Goal: Navigation & Orientation: Go to known website

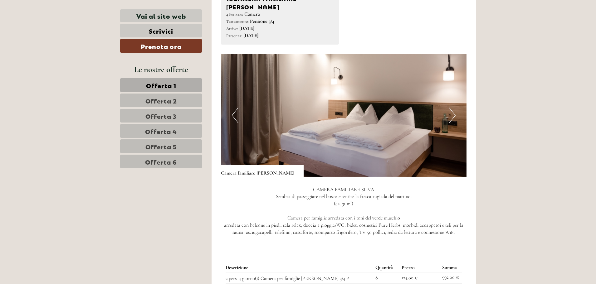
scroll to position [437, 0]
click at [453, 109] on button "Next" at bounding box center [452, 116] width 7 height 16
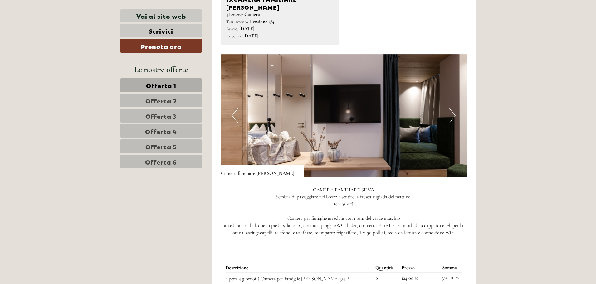
click at [453, 109] on button "Next" at bounding box center [452, 116] width 7 height 16
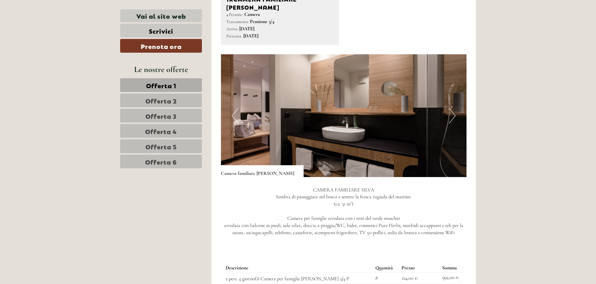
click at [452, 110] on button "Next" at bounding box center [452, 116] width 7 height 16
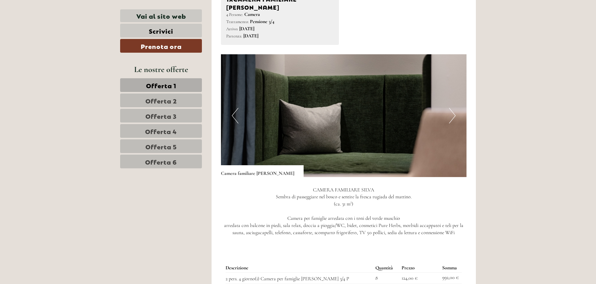
click at [452, 111] on button "Next" at bounding box center [452, 116] width 7 height 16
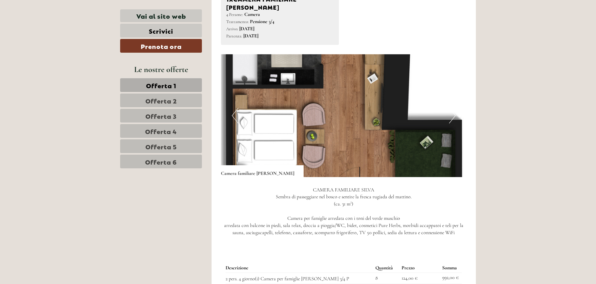
click at [457, 108] on img at bounding box center [344, 115] width 246 height 123
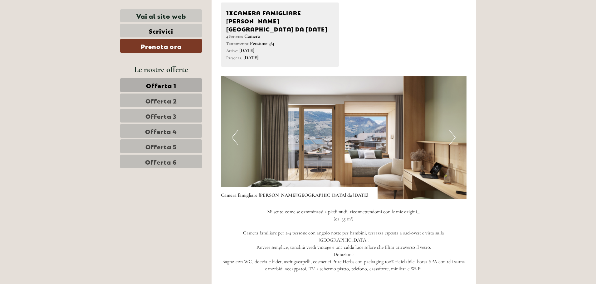
scroll to position [843, 0]
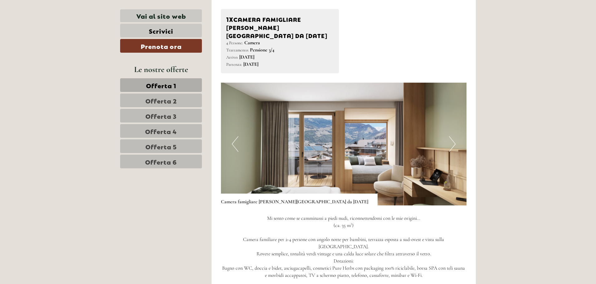
click at [454, 136] on button "Next" at bounding box center [452, 144] width 7 height 16
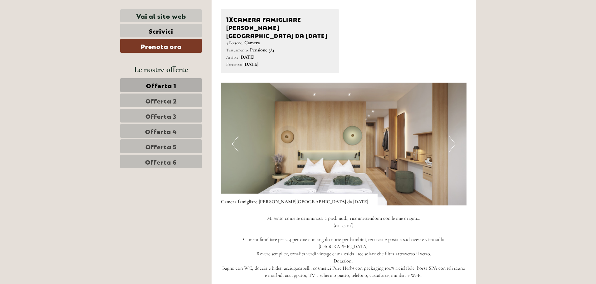
click at [452, 136] on button "Next" at bounding box center [452, 144] width 7 height 16
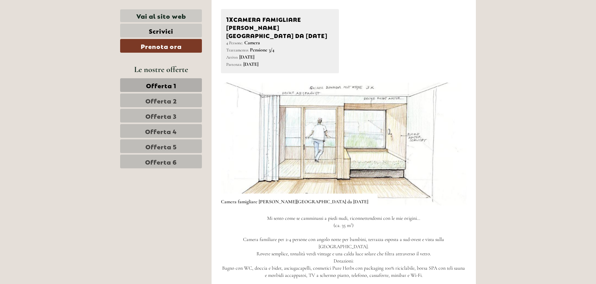
click at [447, 123] on img at bounding box center [344, 144] width 246 height 123
click at [450, 136] on button "Next" at bounding box center [452, 144] width 7 height 16
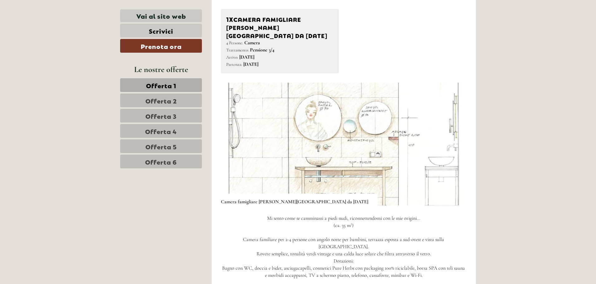
click at [449, 125] on img at bounding box center [344, 144] width 246 height 123
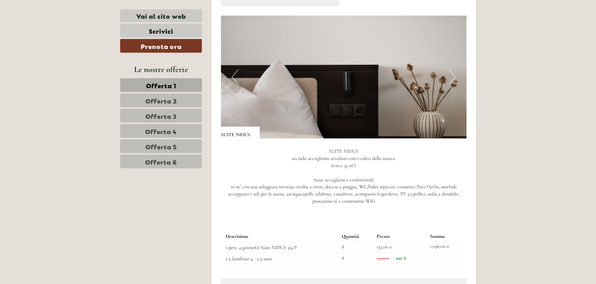
scroll to position [1249, 0]
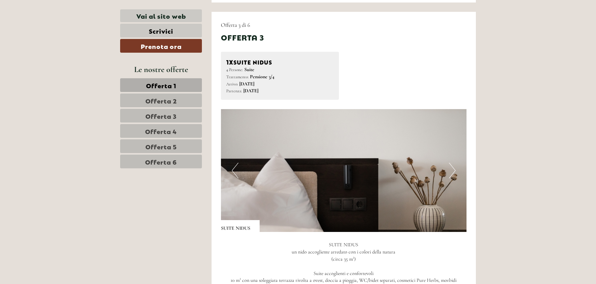
click at [453, 163] on button "Next" at bounding box center [452, 171] width 7 height 16
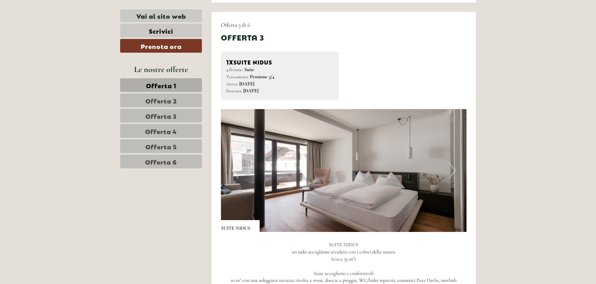
click at [453, 163] on button "Next" at bounding box center [452, 171] width 7 height 16
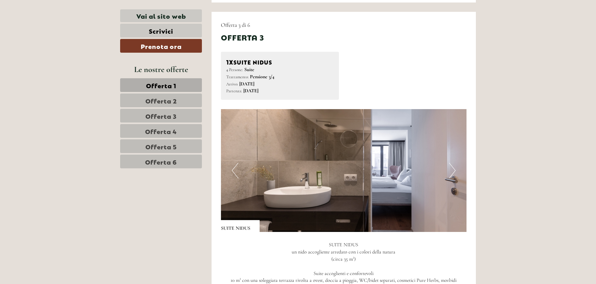
click at [453, 163] on button "Next" at bounding box center [452, 171] width 7 height 16
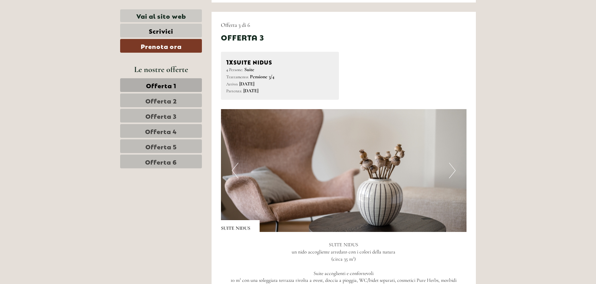
click at [453, 163] on button "Next" at bounding box center [452, 171] width 7 height 16
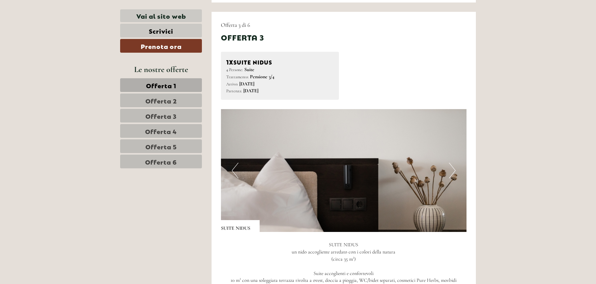
click at [453, 163] on button "Next" at bounding box center [452, 171] width 7 height 16
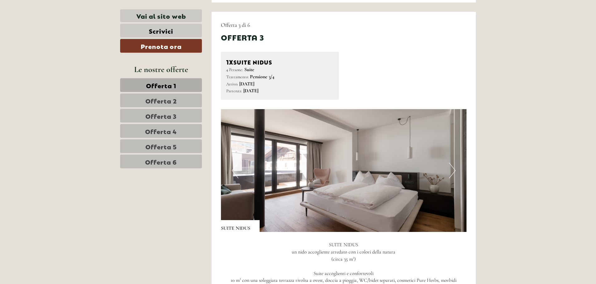
click at [452, 163] on button "Next" at bounding box center [452, 171] width 7 height 16
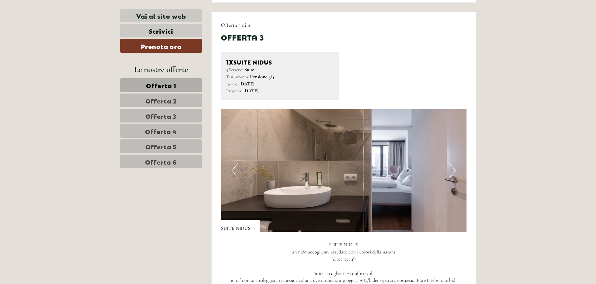
click at [452, 163] on button "Next" at bounding box center [452, 171] width 7 height 16
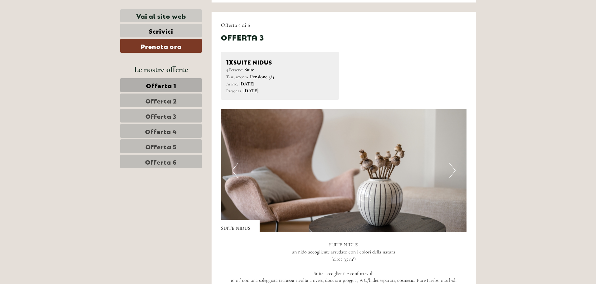
click at [452, 163] on button "Next" at bounding box center [452, 171] width 7 height 16
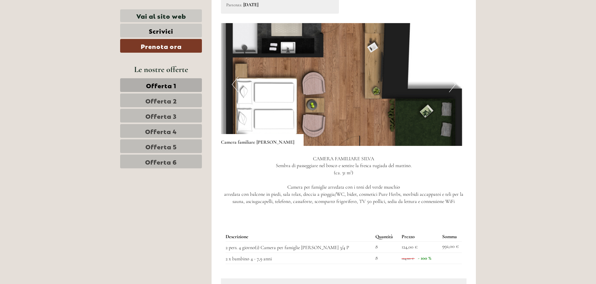
scroll to position [437, 0]
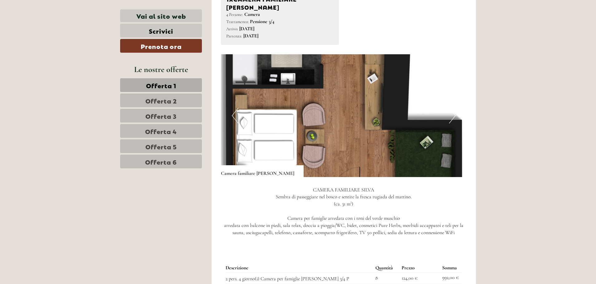
click at [455, 108] on button "Next" at bounding box center [452, 116] width 7 height 16
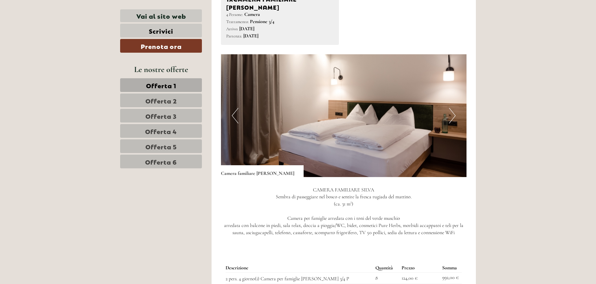
click at [455, 108] on button "Next" at bounding box center [452, 116] width 7 height 16
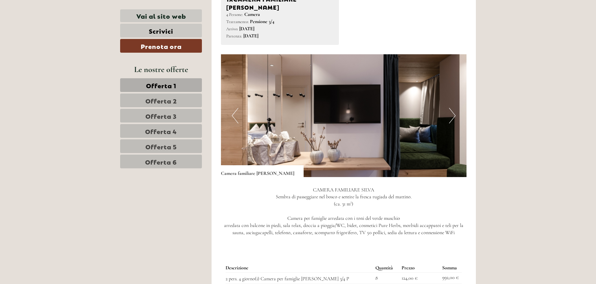
click at [455, 108] on button "Next" at bounding box center [452, 116] width 7 height 16
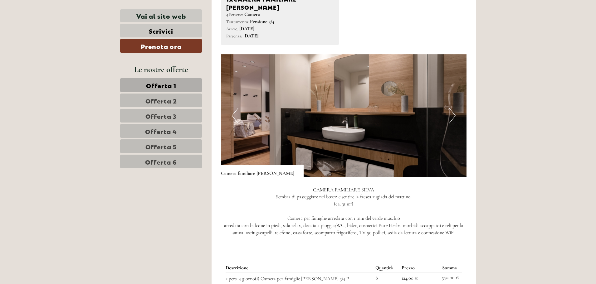
click at [455, 108] on button "Next" at bounding box center [452, 116] width 7 height 16
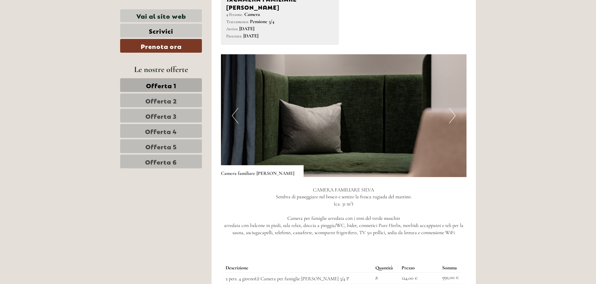
click at [455, 108] on button "Next" at bounding box center [452, 116] width 7 height 16
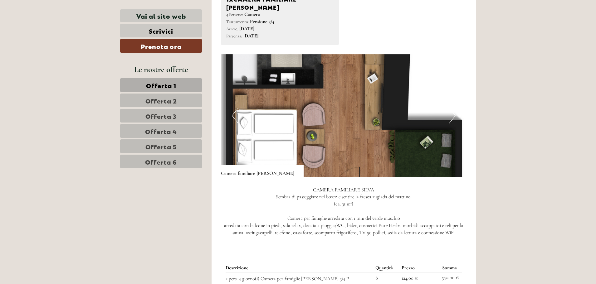
click at [455, 108] on button "Next" at bounding box center [452, 116] width 7 height 16
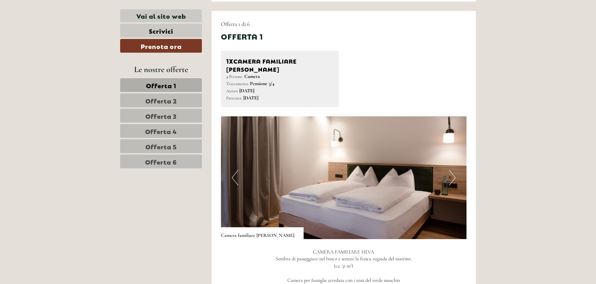
scroll to position [375, 0]
click at [167, 146] on span "Offerta 5" at bounding box center [162, 146] width 32 height 9
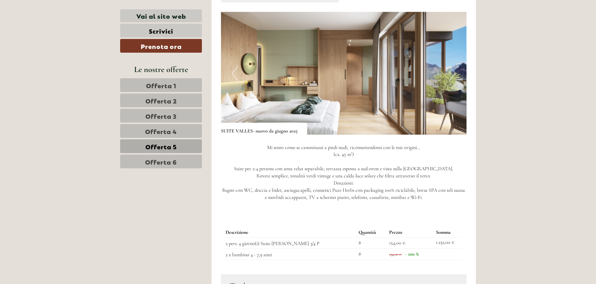
click at [165, 164] on span "Offerta 6" at bounding box center [161, 161] width 32 height 9
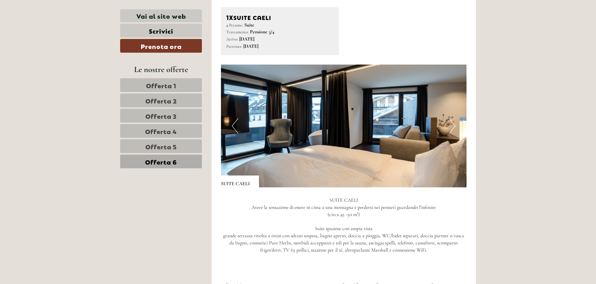
scroll to position [417, 0]
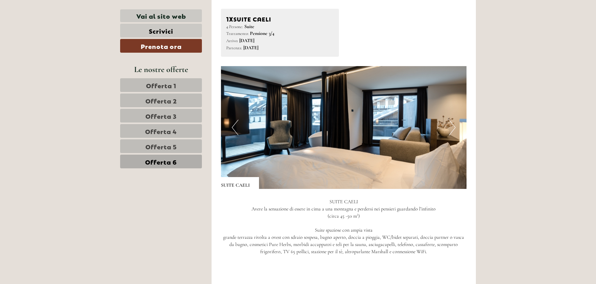
click at [455, 127] on button "Next" at bounding box center [452, 128] width 7 height 16
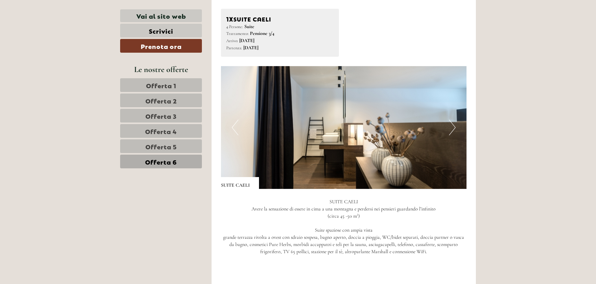
click at [454, 127] on button "Next" at bounding box center [452, 128] width 7 height 16
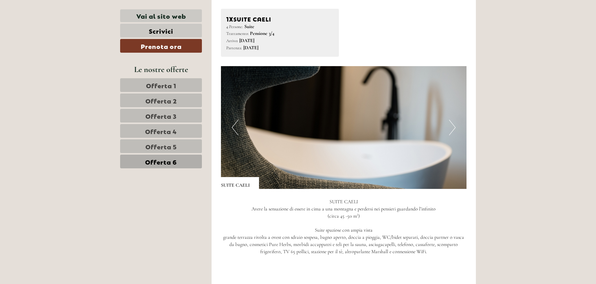
click at [454, 127] on button "Next" at bounding box center [452, 128] width 7 height 16
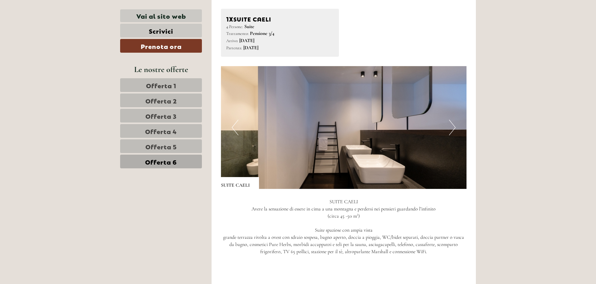
click at [454, 127] on button "Next" at bounding box center [452, 128] width 7 height 16
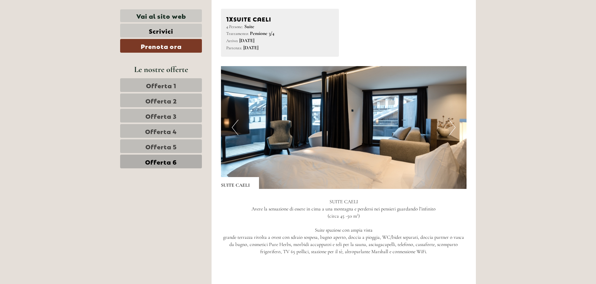
click at [454, 127] on button "Next" at bounding box center [452, 128] width 7 height 16
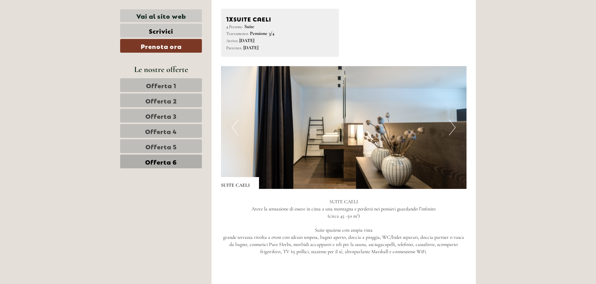
drag, startPoint x: 453, startPoint y: 126, endPoint x: 374, endPoint y: 124, distance: 79.0
click at [453, 126] on button "Next" at bounding box center [452, 128] width 7 height 16
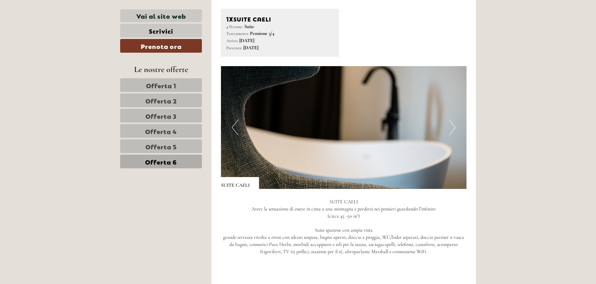
click at [152, 134] on span "Offerta 4" at bounding box center [161, 131] width 32 height 9
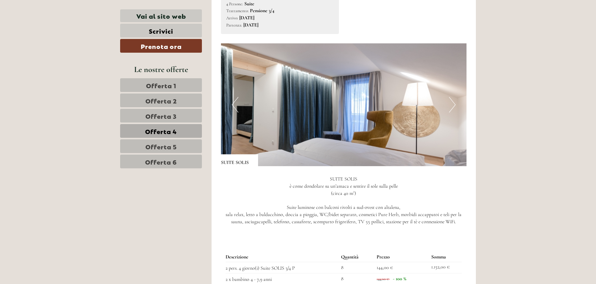
scroll to position [448, 0]
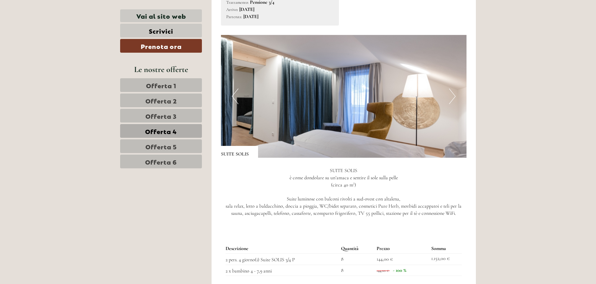
click at [453, 99] on button "Next" at bounding box center [452, 97] width 7 height 16
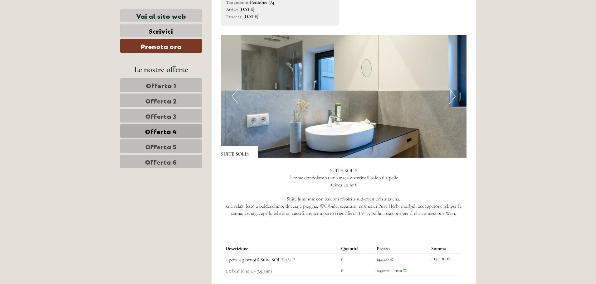
click at [454, 101] on button "Next" at bounding box center [452, 97] width 7 height 16
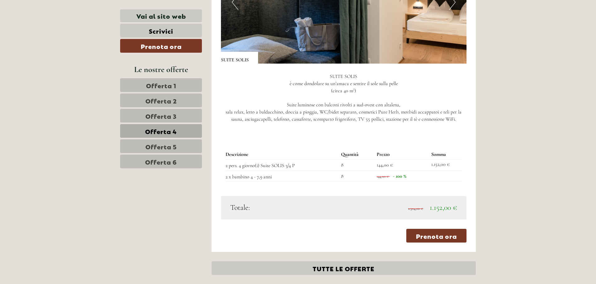
scroll to position [604, 0]
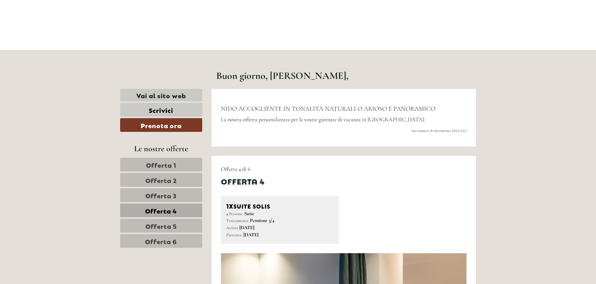
click at [164, 196] on span "Offerta 3" at bounding box center [161, 195] width 31 height 9
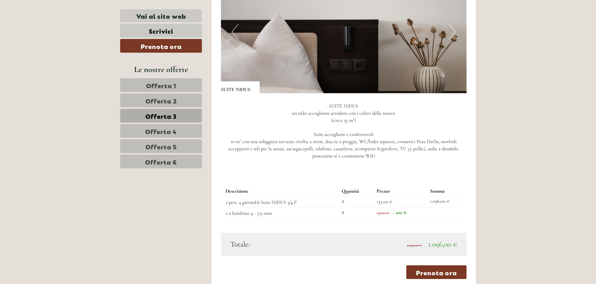
scroll to position [480, 0]
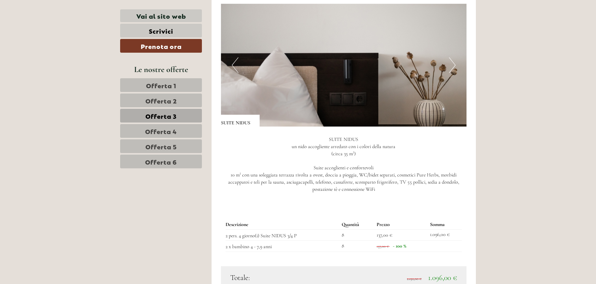
click at [186, 86] on link "Offerta 1" at bounding box center [161, 85] width 82 height 14
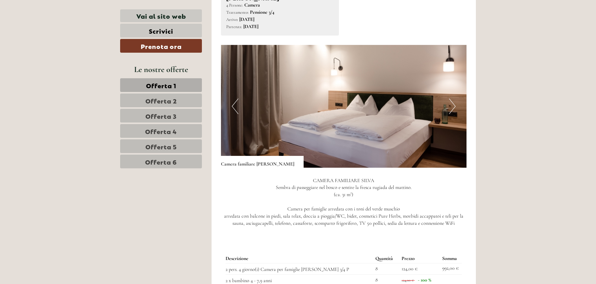
scroll to position [448, 0]
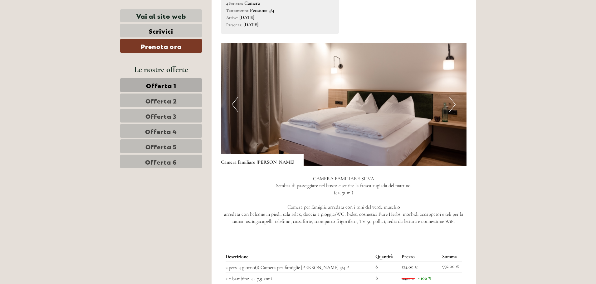
click at [455, 98] on button "Next" at bounding box center [452, 105] width 7 height 16
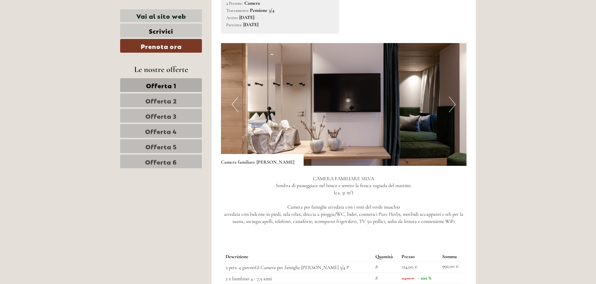
click at [453, 97] on button "Next" at bounding box center [452, 105] width 7 height 16
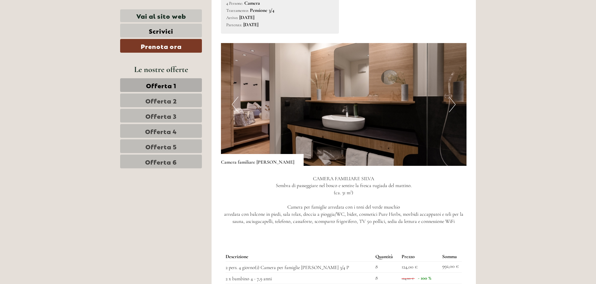
click at [453, 97] on button "Next" at bounding box center [452, 105] width 7 height 16
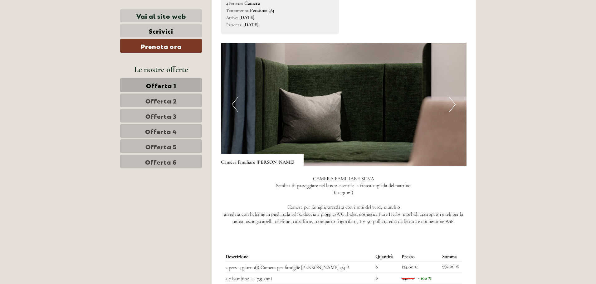
click at [453, 98] on button "Next" at bounding box center [452, 105] width 7 height 16
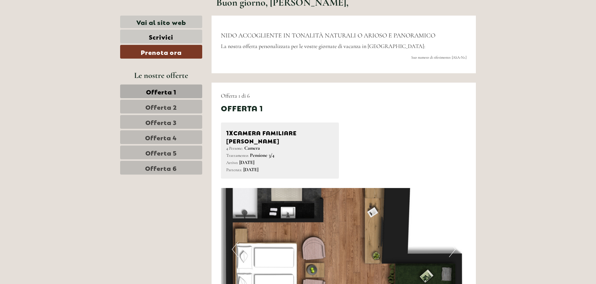
scroll to position [292, 0]
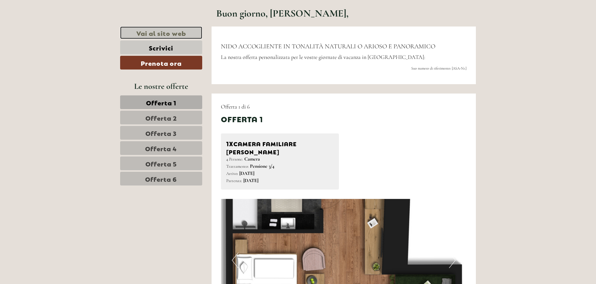
click at [171, 31] on link "Vai al sito web" at bounding box center [161, 33] width 82 height 13
